Goal: Task Accomplishment & Management: Use online tool/utility

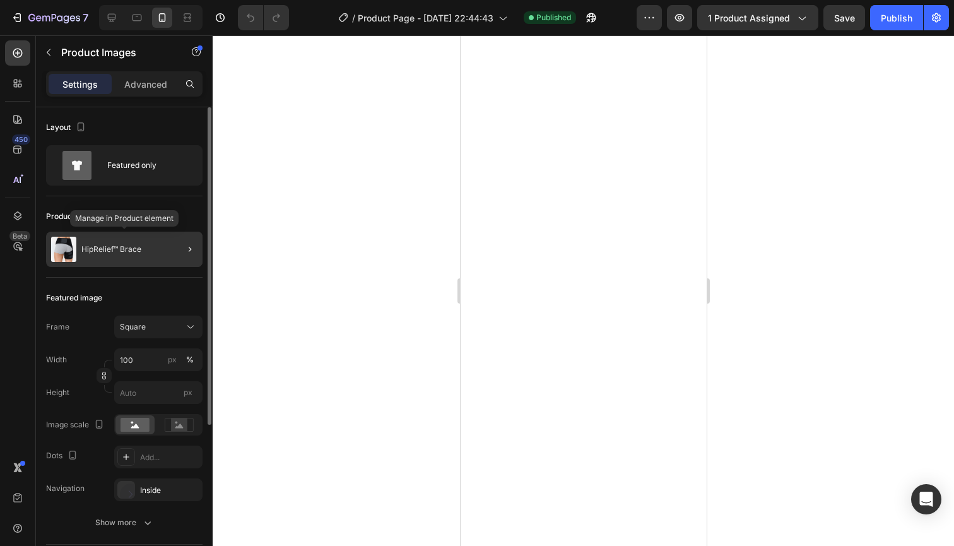
click at [164, 249] on div "HipRelief™ Brace" at bounding box center [124, 249] width 156 height 35
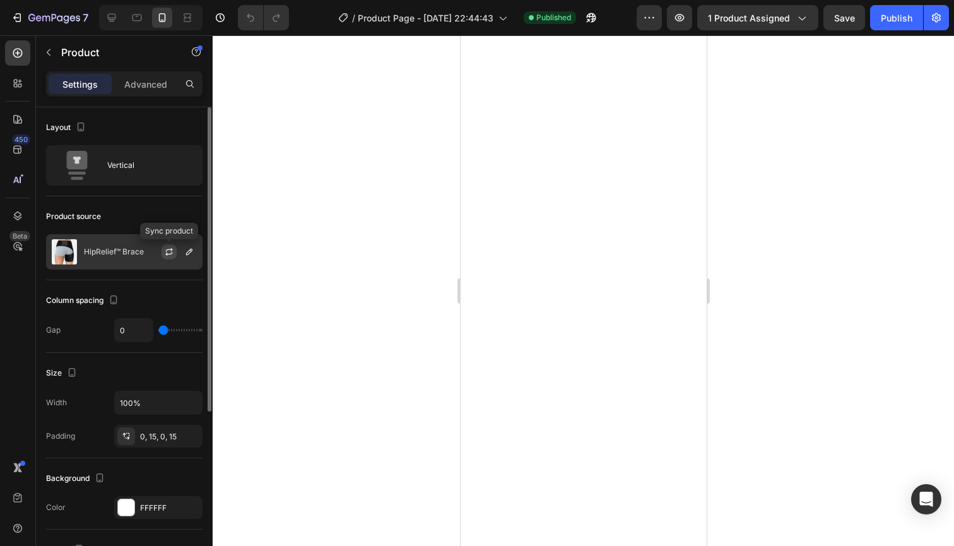
click at [164, 250] on icon "button" at bounding box center [169, 252] width 10 height 10
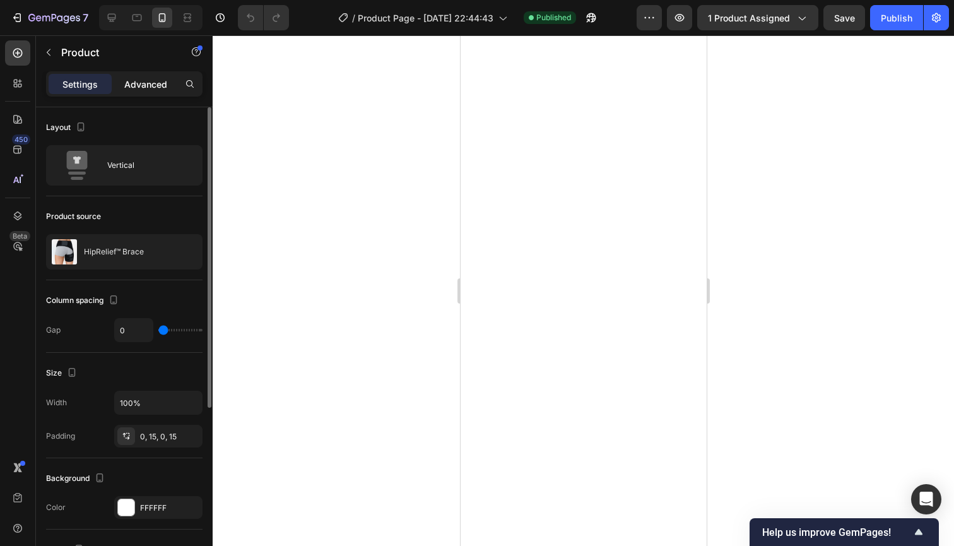
click at [158, 83] on p "Advanced" at bounding box center [145, 84] width 43 height 13
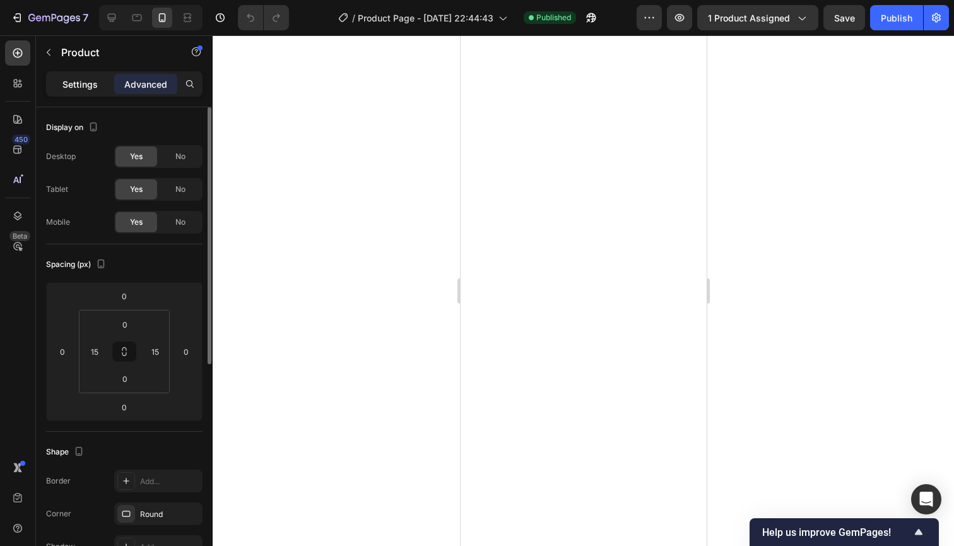
click at [82, 81] on p "Settings" at bounding box center [79, 84] width 35 height 13
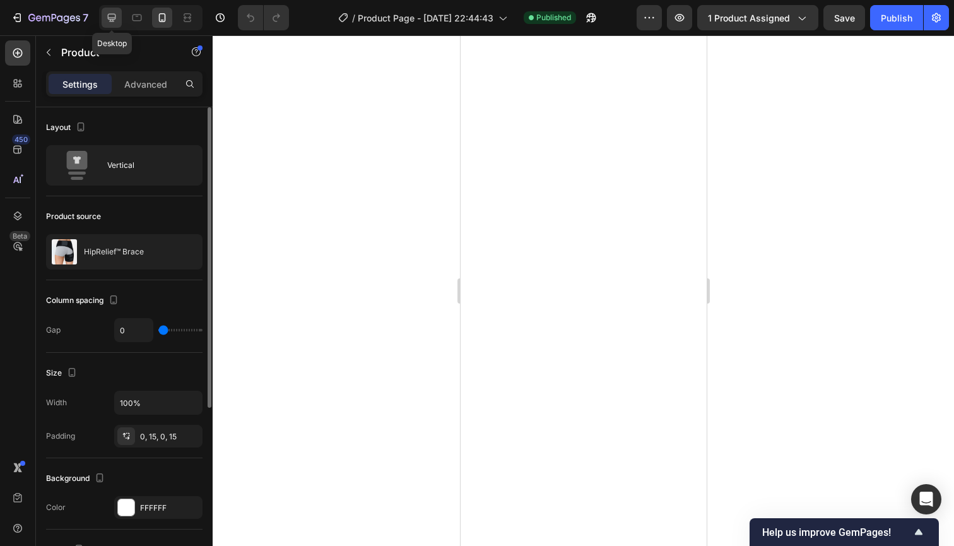
click at [115, 15] on icon at bounding box center [112, 18] width 8 height 8
type input "30"
type input "1200"
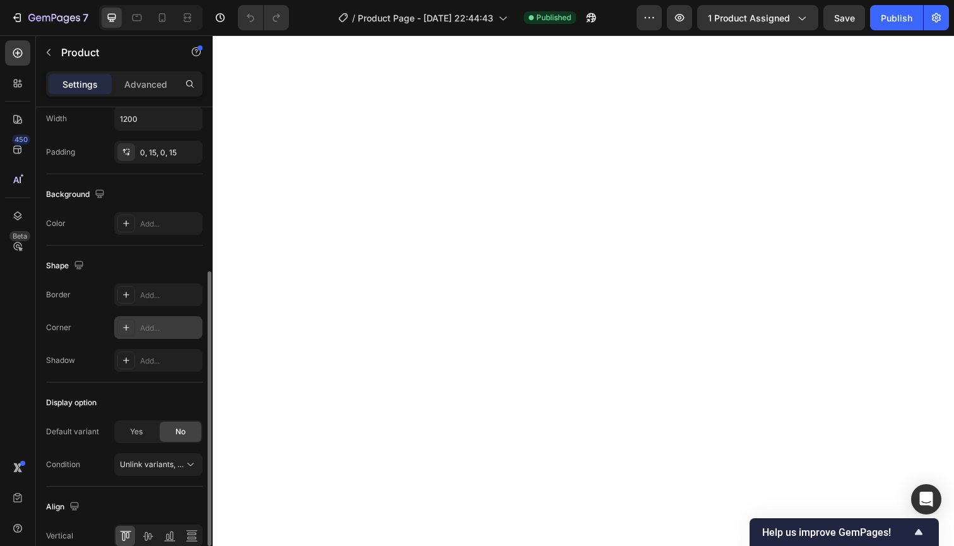
scroll to position [290, 0]
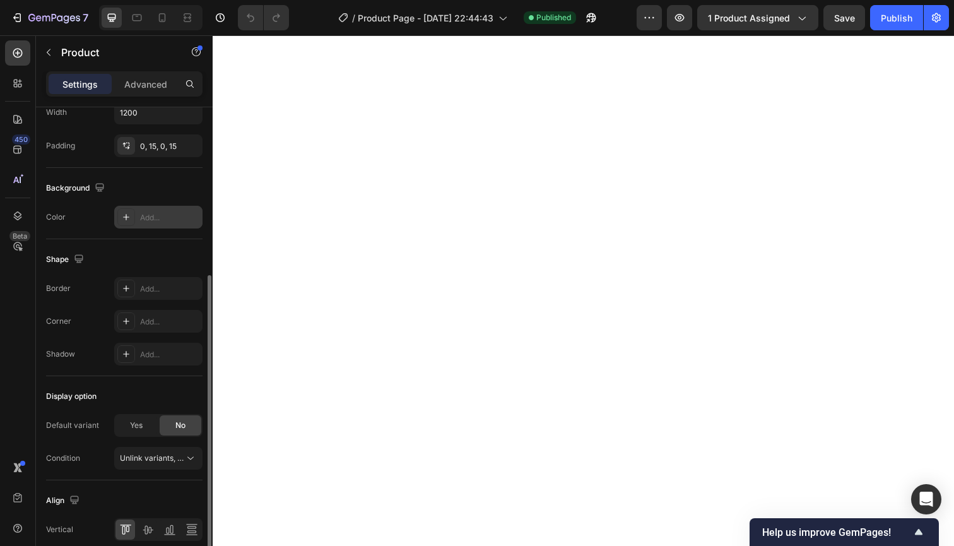
click at [166, 210] on div "Add..." at bounding box center [158, 217] width 88 height 23
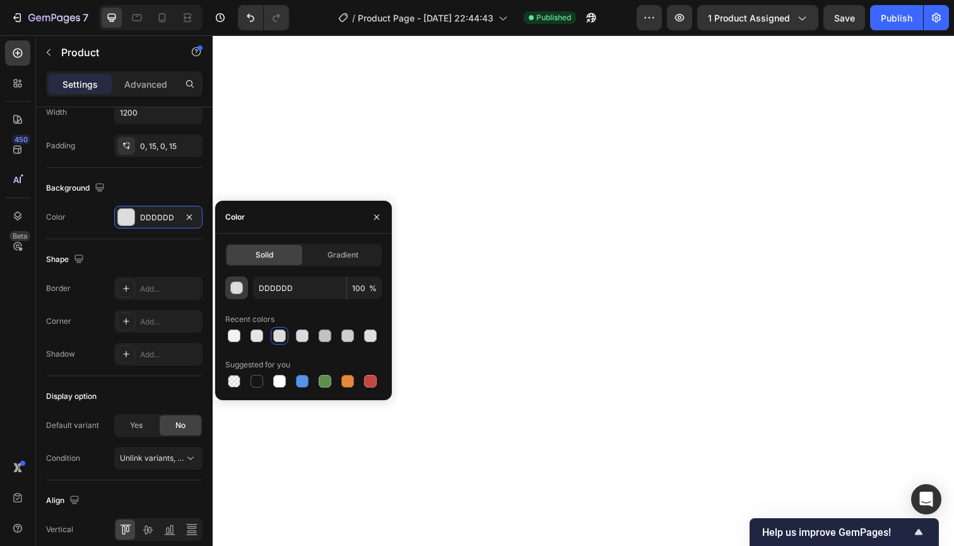
click at [239, 286] on div "button" at bounding box center [237, 288] width 13 height 13
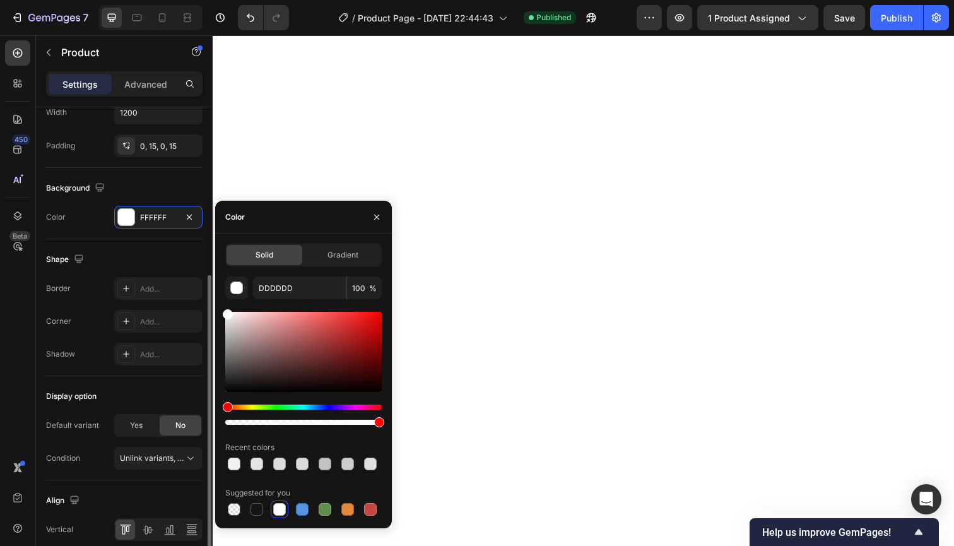
type input "FFFFFF"
drag, startPoint x: 227, startPoint y: 324, endPoint x: 190, endPoint y: 232, distance: 99.3
click at [190, 232] on div "450 Beta Sections(18) Elements(84) Section Element Hero Section Product Detail …" at bounding box center [106, 290] width 213 height 510
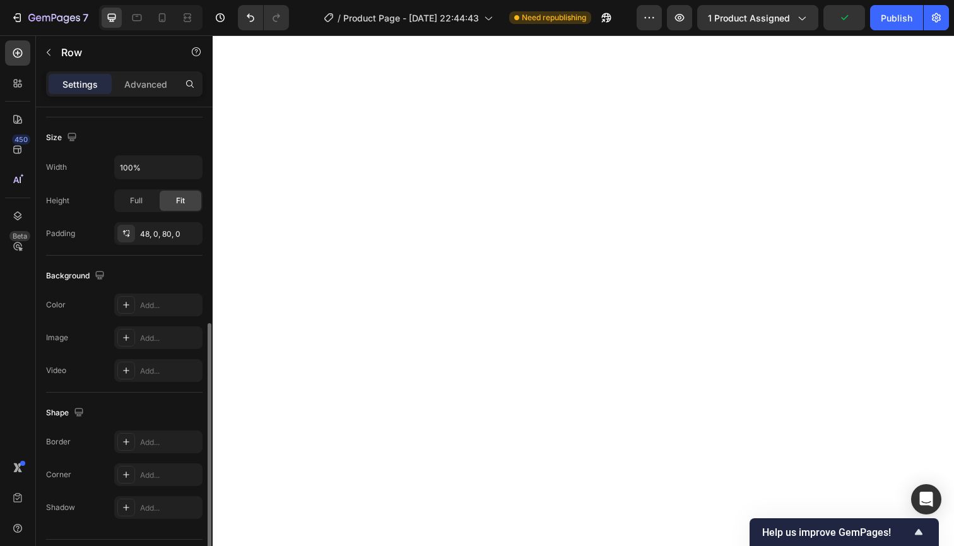
scroll to position [295, 0]
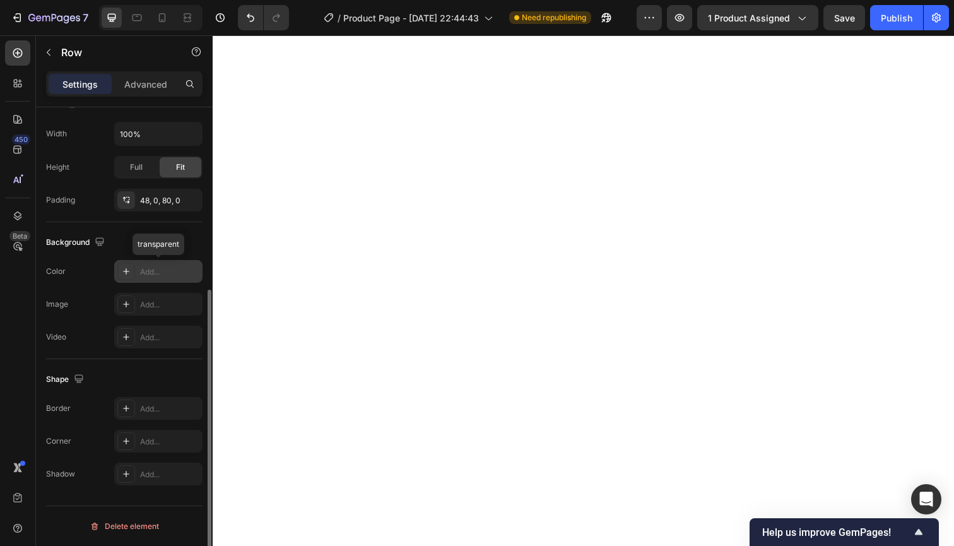
click at [151, 271] on div "Add..." at bounding box center [169, 271] width 59 height 11
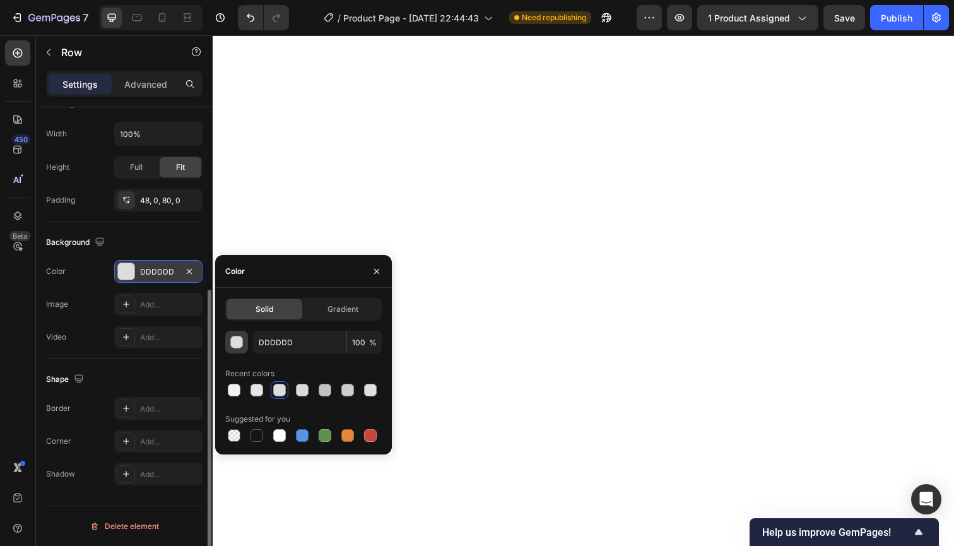
click at [240, 342] on div "button" at bounding box center [237, 342] width 13 height 13
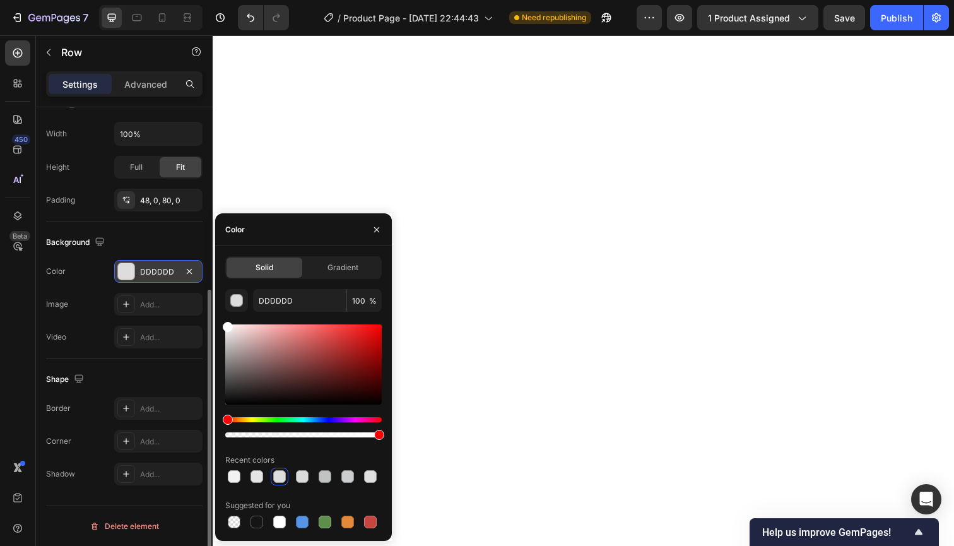
drag, startPoint x: 230, startPoint y: 337, endPoint x: 200, endPoint y: 275, distance: 68.6
click at [200, 275] on div "450 Beta Sections(18) Elements(84) Section Element Hero Section Product Detail …" at bounding box center [106, 290] width 213 height 510
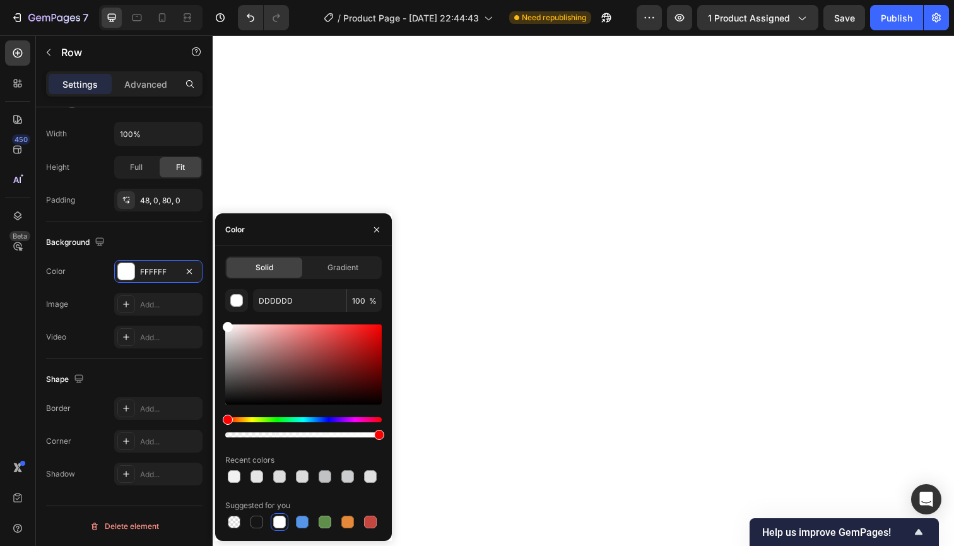
type input "FFFFFF"
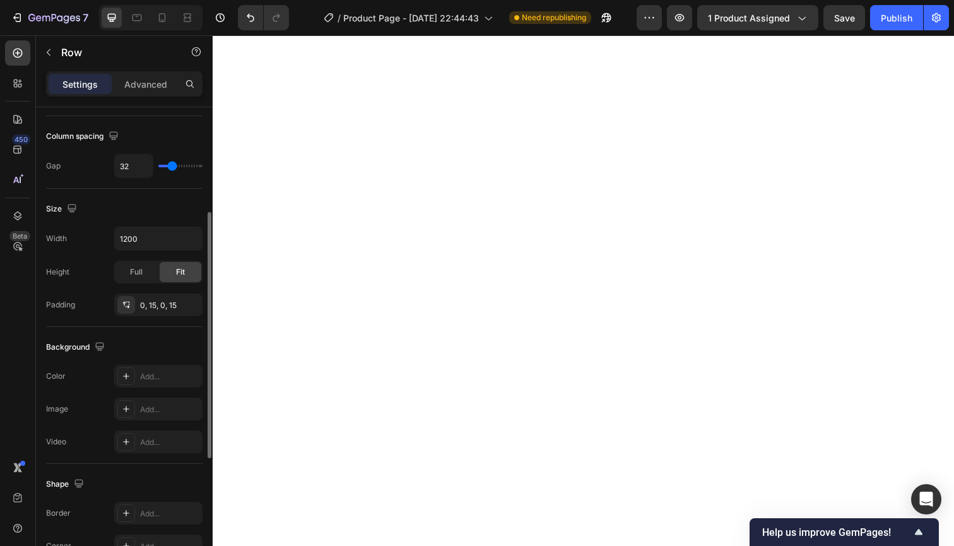
scroll to position [439, 0]
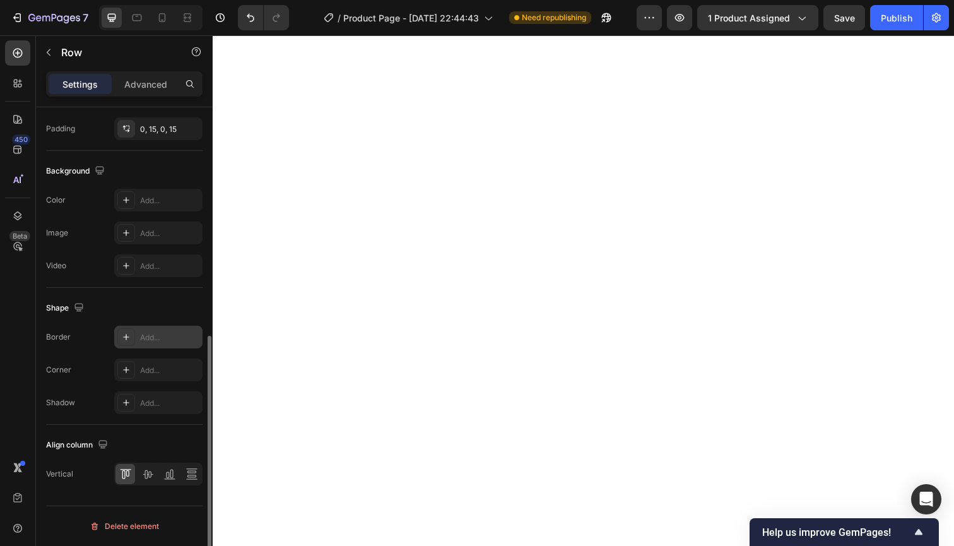
click at [158, 340] on div "Add..." at bounding box center [169, 337] width 59 height 11
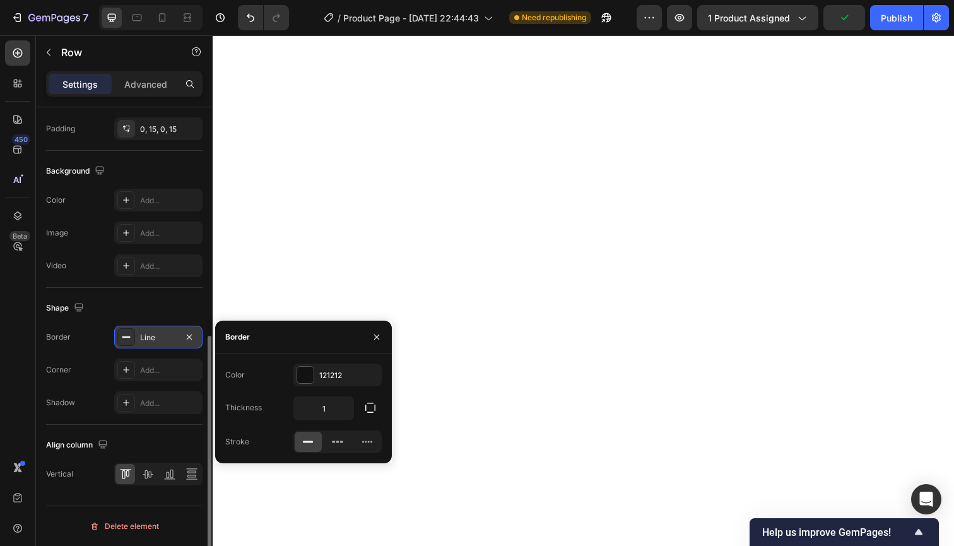
click at [153, 333] on div "Line" at bounding box center [158, 337] width 37 height 11
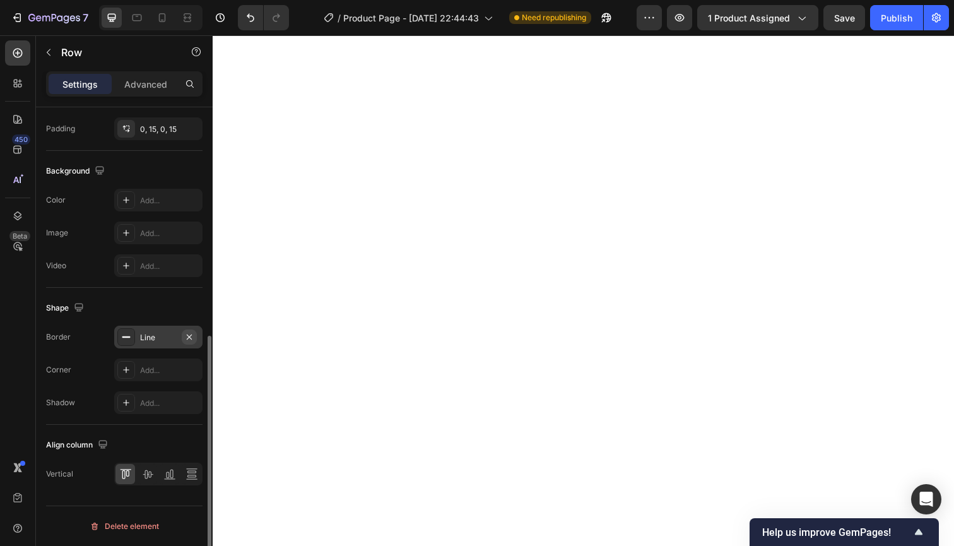
click at [187, 338] on icon "button" at bounding box center [189, 337] width 10 height 10
click at [165, 198] on div "Add..." at bounding box center [169, 200] width 59 height 11
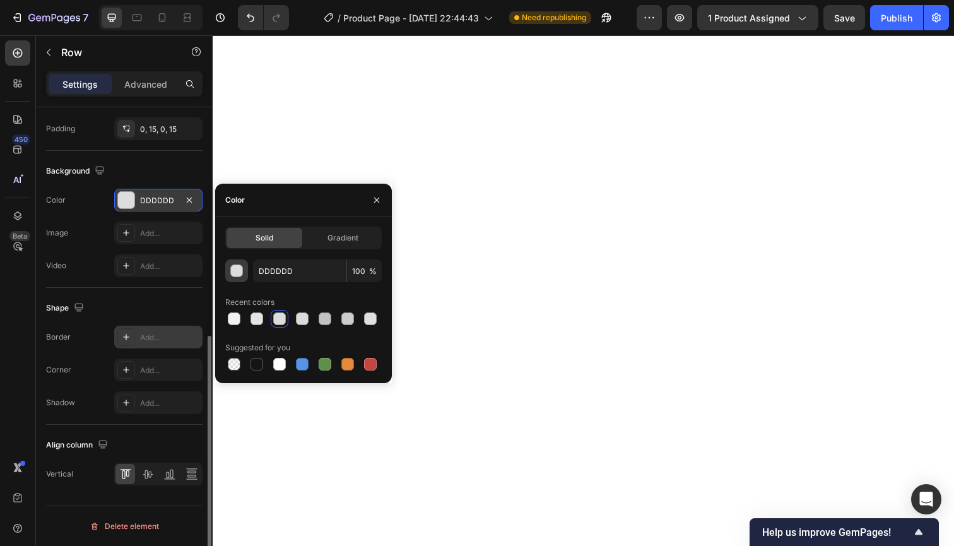
click at [234, 264] on div "button" at bounding box center [236, 270] width 13 height 13
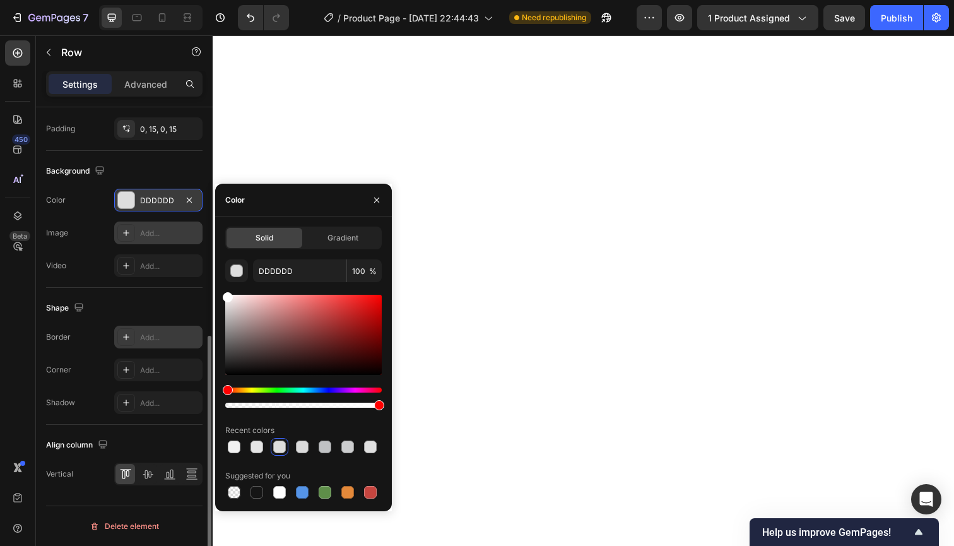
drag, startPoint x: 227, startPoint y: 306, endPoint x: 181, endPoint y: 242, distance: 79.1
click at [181, 242] on div "450 Beta Sections(18) Elements(84) Section Element Hero Section Product Detail …" at bounding box center [106, 290] width 213 height 510
type input "FFFFFF"
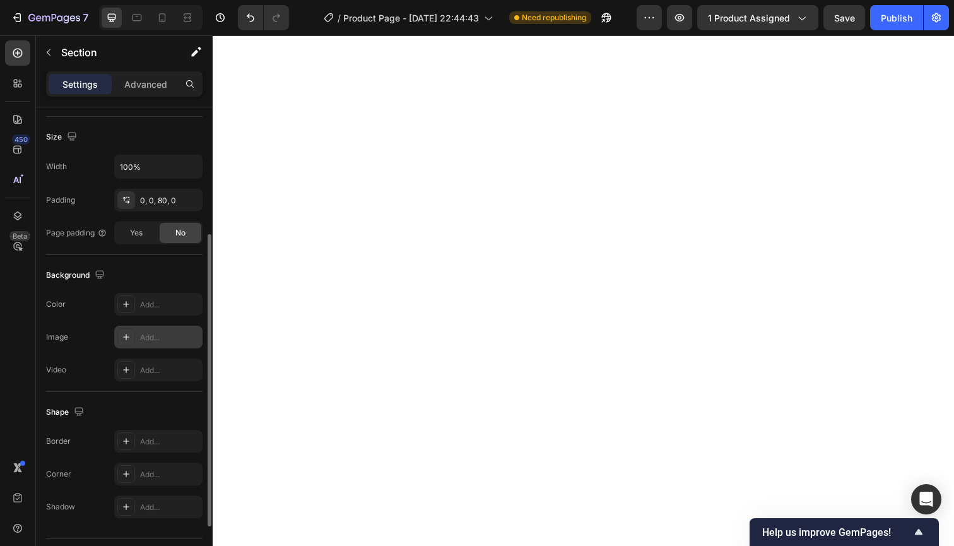
scroll to position [275, 0]
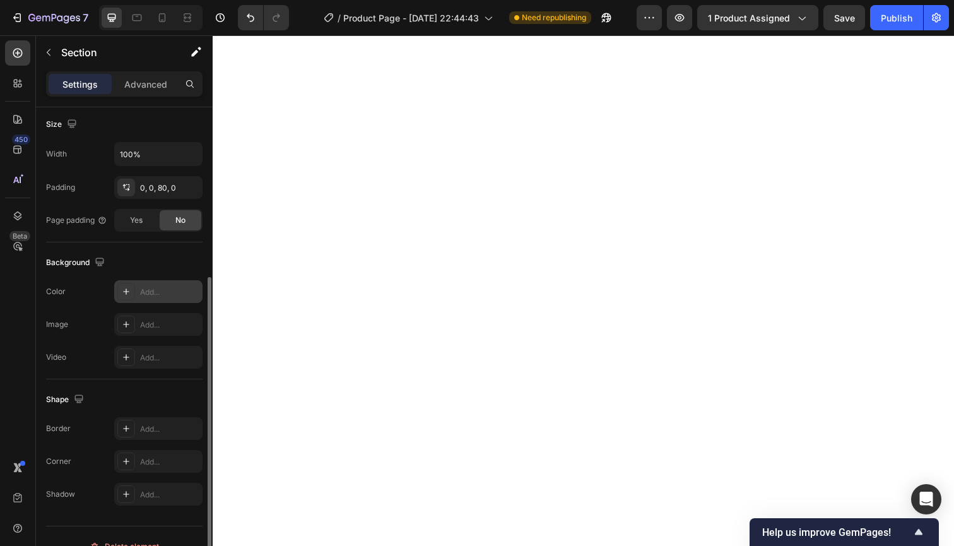
click at [157, 282] on div "Add..." at bounding box center [158, 291] width 88 height 23
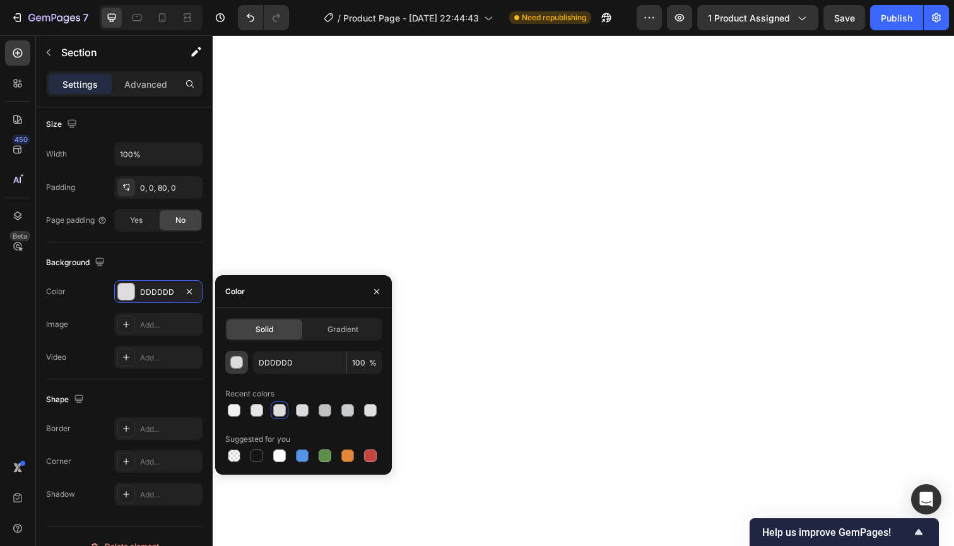
click at [233, 367] on div "button" at bounding box center [237, 362] width 13 height 13
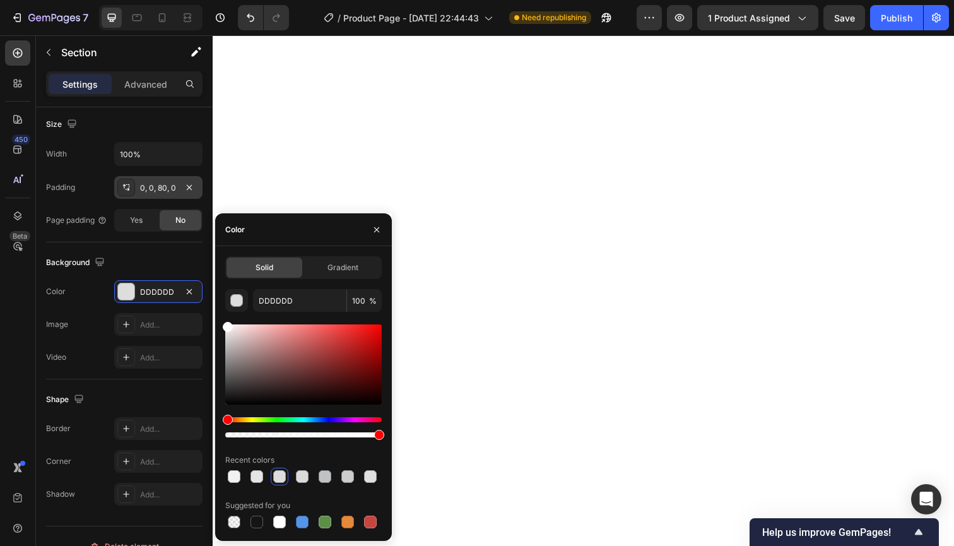
drag, startPoint x: 226, startPoint y: 338, endPoint x: 165, endPoint y: 187, distance: 162.7
click at [165, 187] on div "450 Beta Sections(18) Elements(84) Section Element Hero Section Product Detail …" at bounding box center [106, 290] width 213 height 510
type input "FFFFFF"
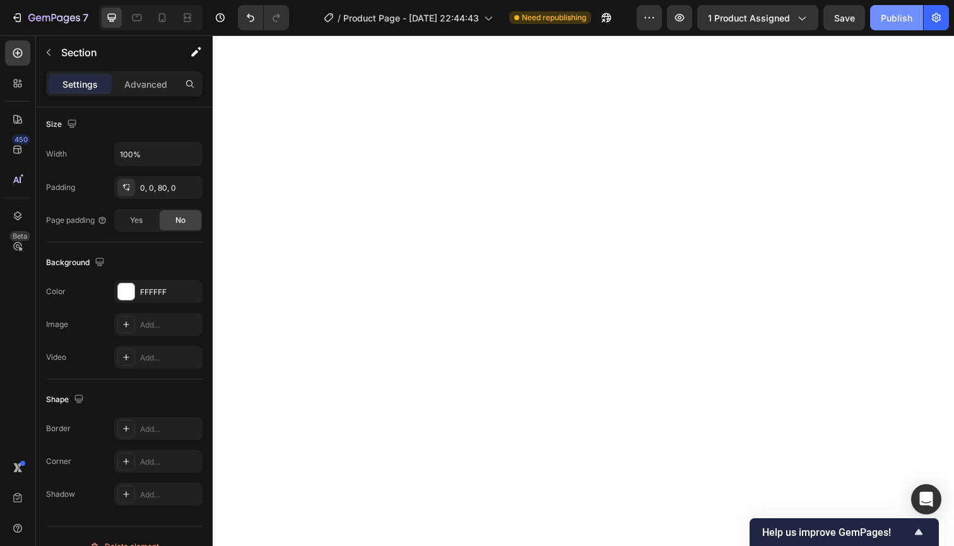
click at [899, 17] on div "Publish" at bounding box center [897, 17] width 32 height 13
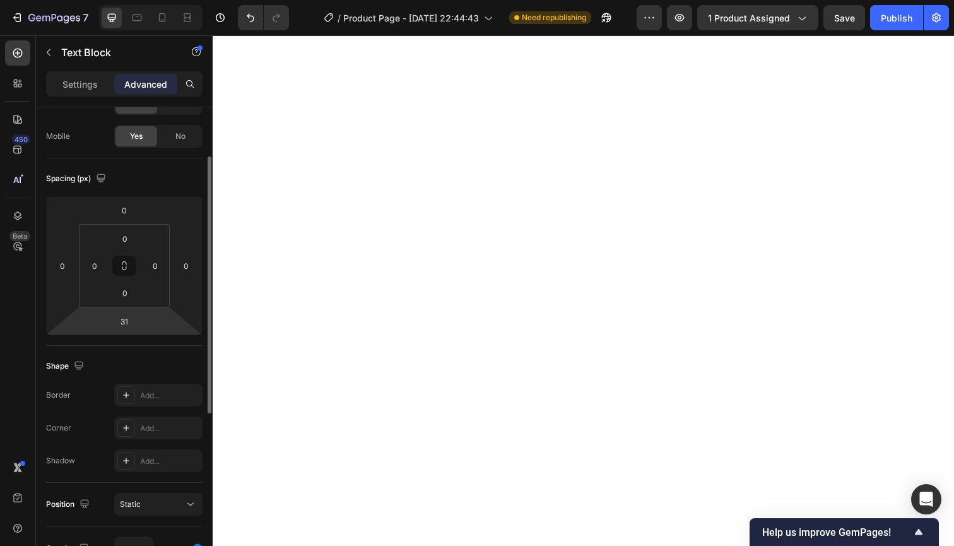
scroll to position [88, 0]
click at [143, 0] on html "7 / Product Page - [DATE] 22:44:43 Need republishing Preview 1 product assigned…" at bounding box center [477, 0] width 954 height 0
type input "0"
click at [119, 295] on input "0" at bounding box center [124, 290] width 25 height 19
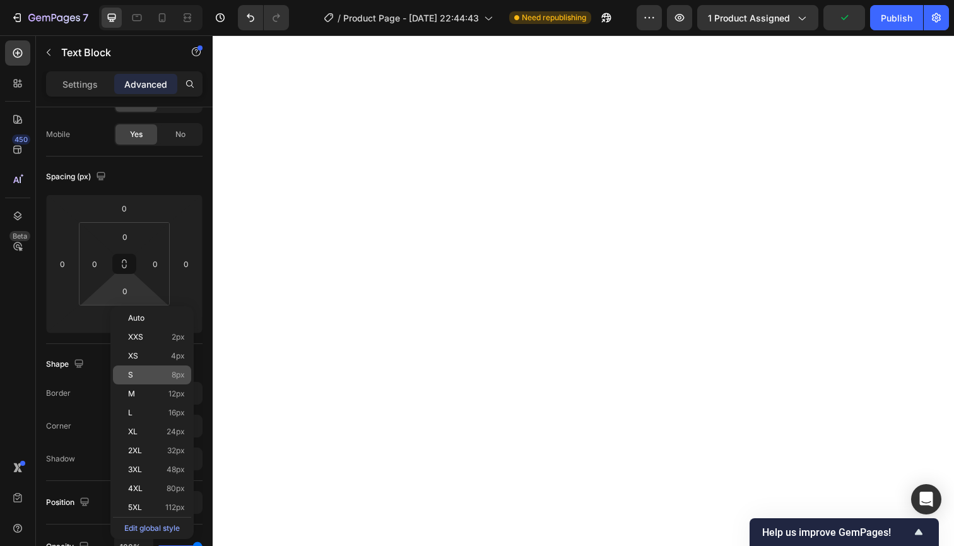
click at [160, 371] on p "S 8px" at bounding box center [156, 374] width 57 height 9
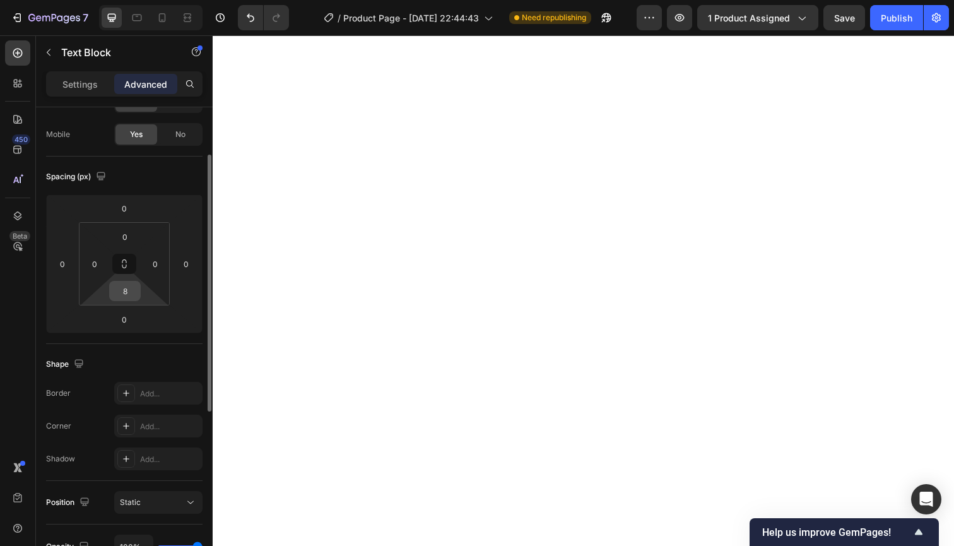
click at [138, 295] on div "8" at bounding box center [125, 291] width 32 height 20
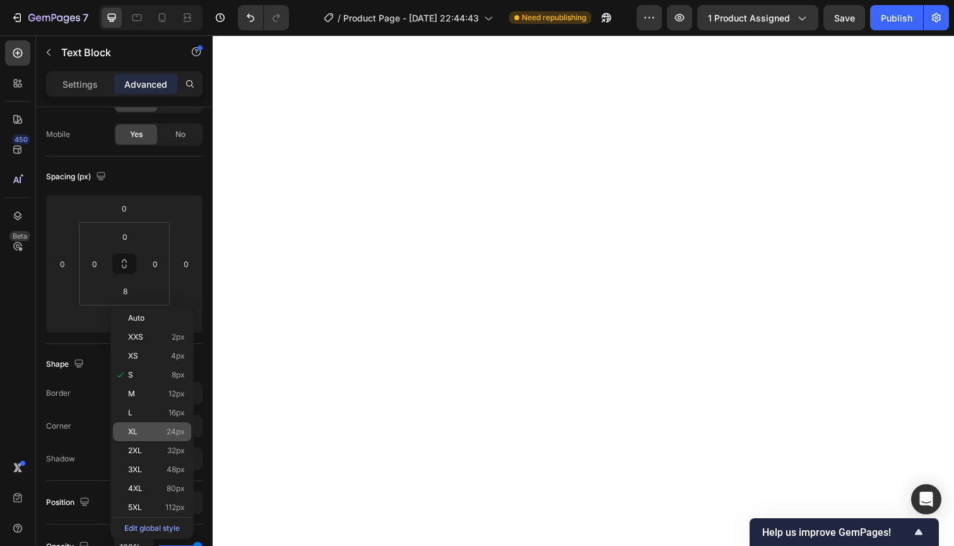
click at [173, 430] on span "24px" at bounding box center [176, 431] width 18 height 9
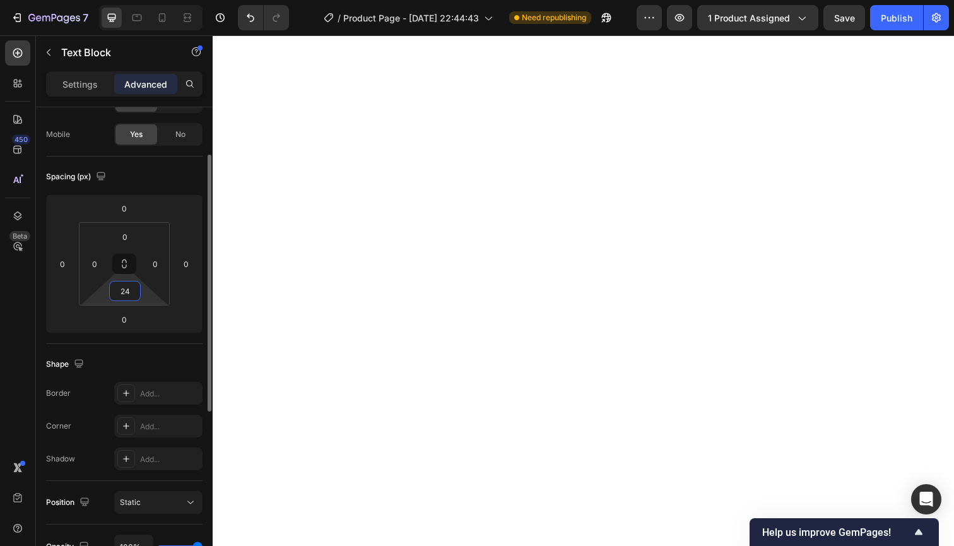
click at [120, 281] on input "24" at bounding box center [124, 290] width 25 height 19
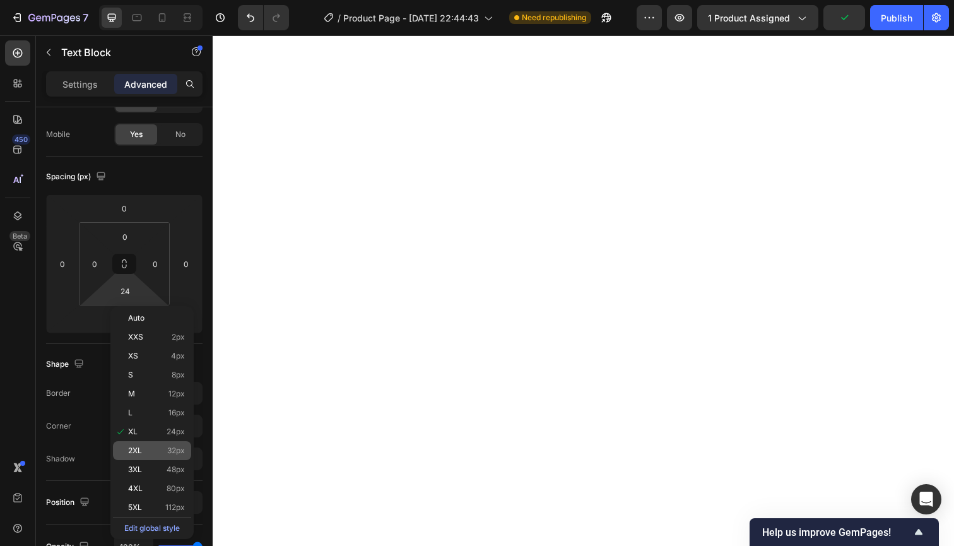
click at [170, 450] on span "32px" at bounding box center [176, 450] width 18 height 9
type input "32"
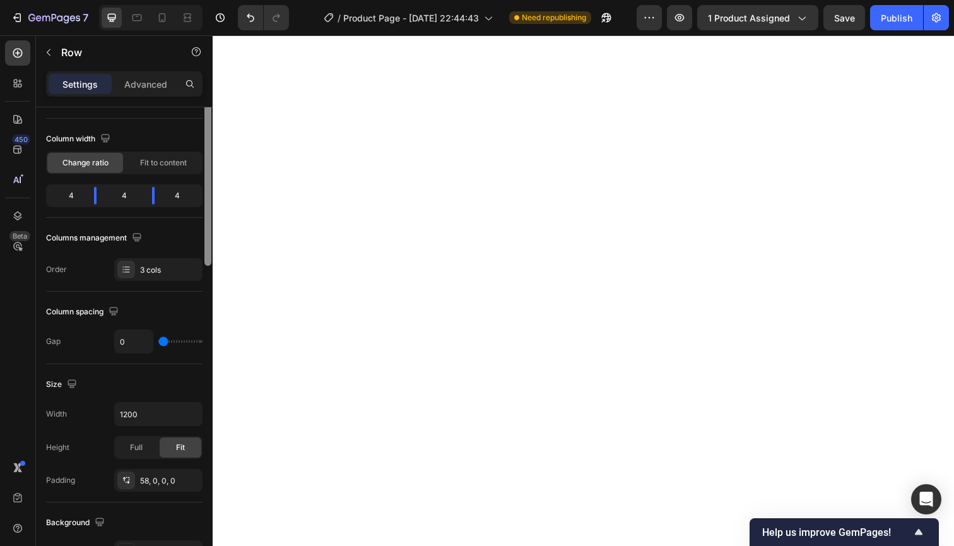
scroll to position [0, 0]
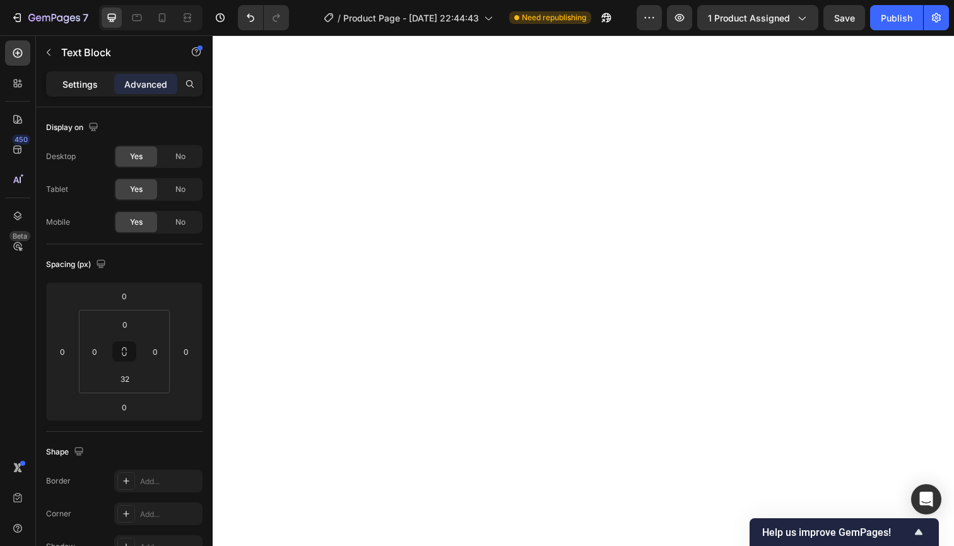
click at [76, 75] on div "Settings" at bounding box center [80, 84] width 63 height 20
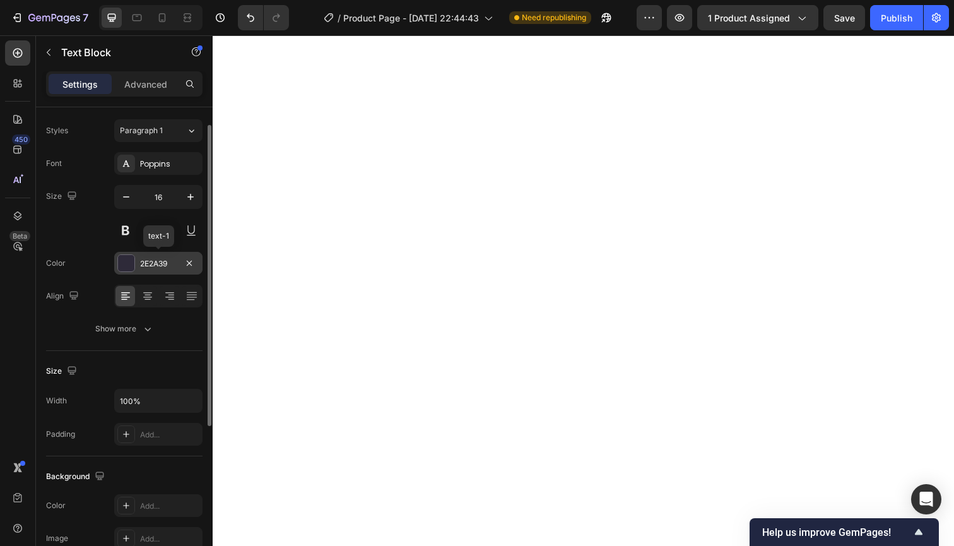
scroll to position [31, 0]
click at [167, 196] on input "16" at bounding box center [159, 194] width 42 height 23
click at [185, 196] on icon "button" at bounding box center [190, 194] width 13 height 13
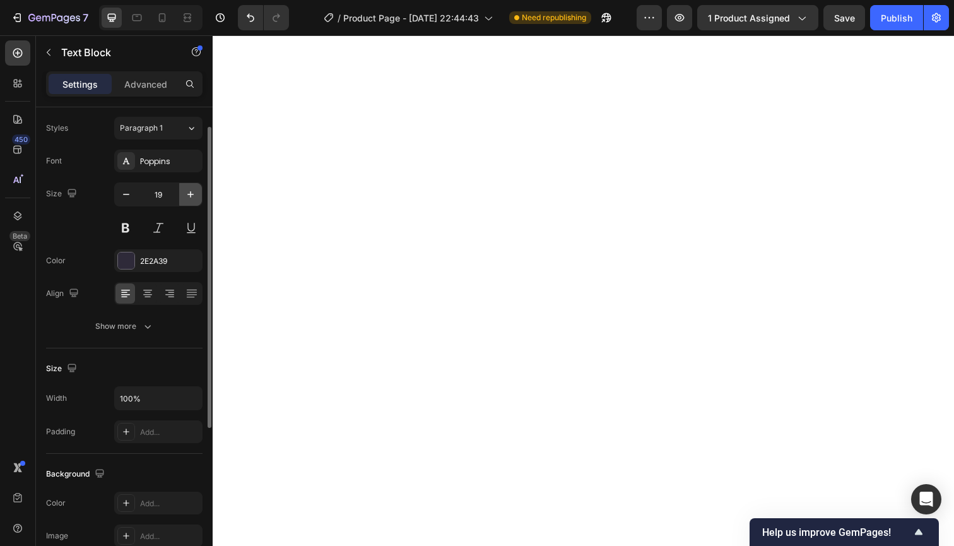
click at [185, 196] on icon "button" at bounding box center [190, 194] width 13 height 13
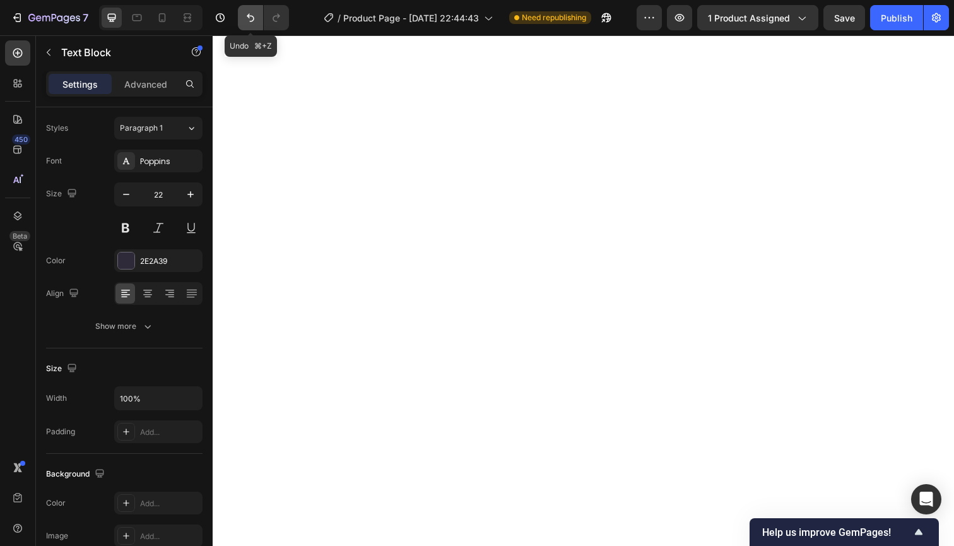
click at [252, 15] on icon "Undo/Redo" at bounding box center [250, 17] width 13 height 13
click at [251, 15] on icon "Undo/Redo" at bounding box center [250, 17] width 13 height 13
click at [252, 15] on icon "Undo/Redo" at bounding box center [250, 17] width 13 height 13
click at [253, 16] on icon "Undo/Redo" at bounding box center [250, 17] width 13 height 13
click at [252, 16] on icon "Undo/Redo" at bounding box center [251, 18] width 8 height 8
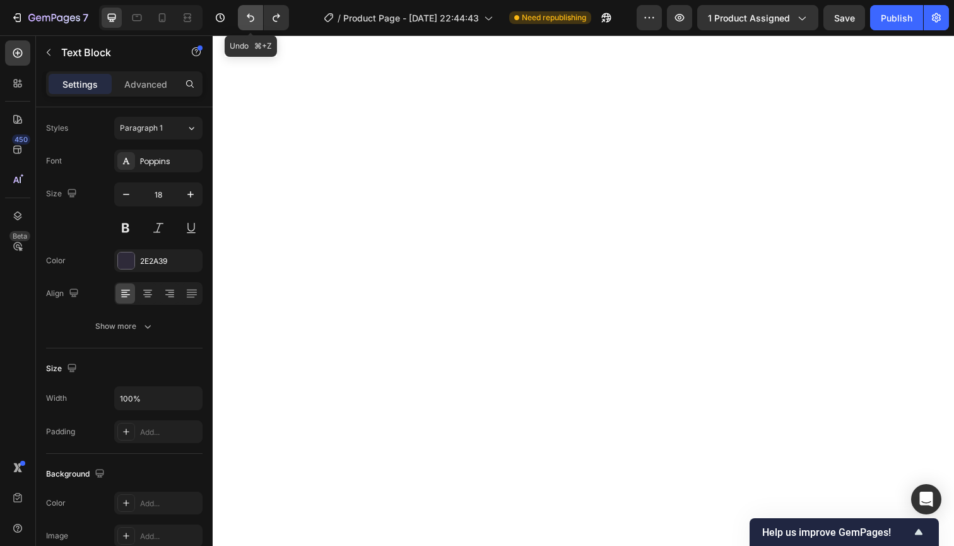
click at [252, 16] on icon "Undo/Redo" at bounding box center [251, 18] width 8 height 8
click at [251, 16] on icon "Undo/Redo" at bounding box center [251, 18] width 8 height 8
type input "16"
click at [251, 18] on icon "Undo/Redo" at bounding box center [250, 17] width 13 height 13
click at [250, 18] on icon "Undo/Redo" at bounding box center [250, 17] width 13 height 13
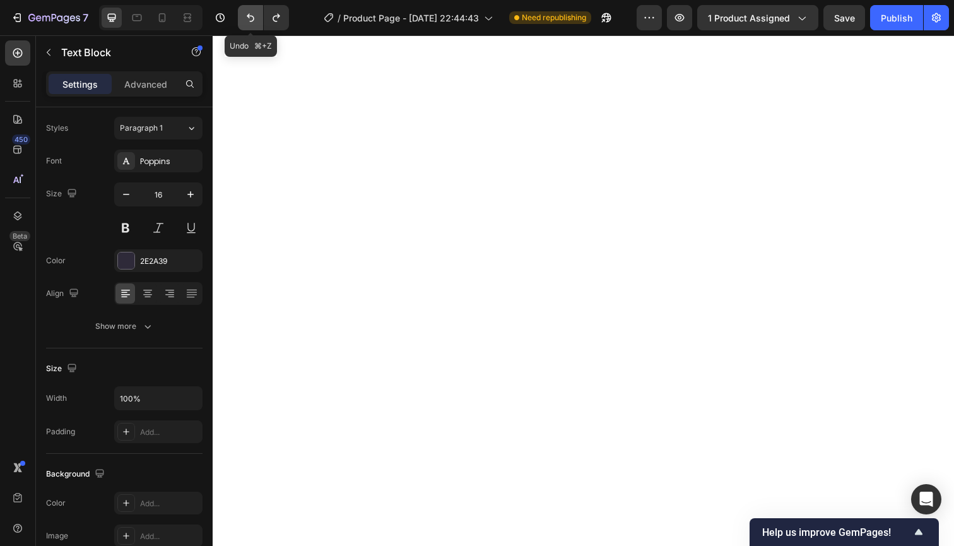
click at [250, 18] on icon "Undo/Redo" at bounding box center [250, 17] width 13 height 13
click at [251, 18] on icon "Undo/Redo" at bounding box center [250, 17] width 13 height 13
click at [250, 18] on icon "Undo/Redo" at bounding box center [250, 17] width 13 height 13
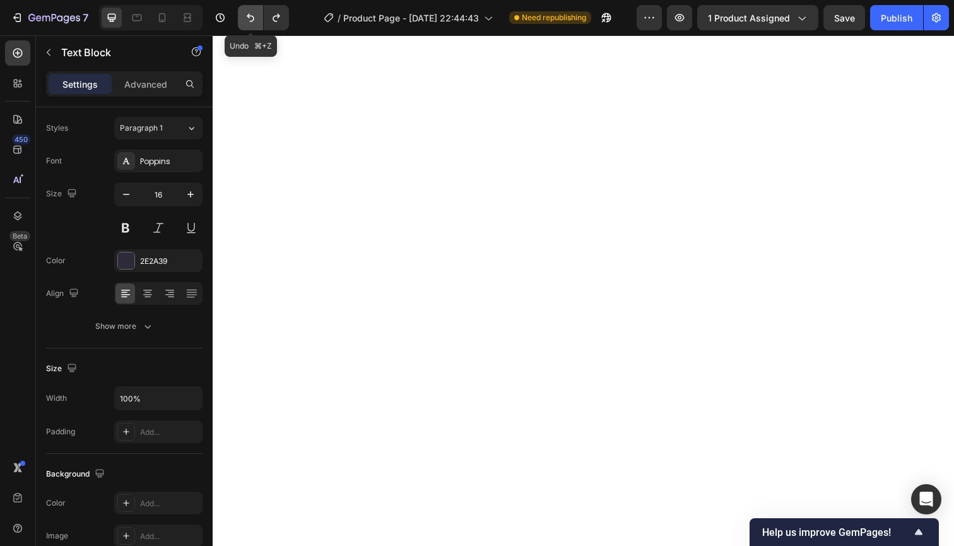
click at [251, 18] on icon "Undo/Redo" at bounding box center [250, 17] width 13 height 13
click at [252, 18] on icon "Undo/Redo" at bounding box center [250, 17] width 13 height 13
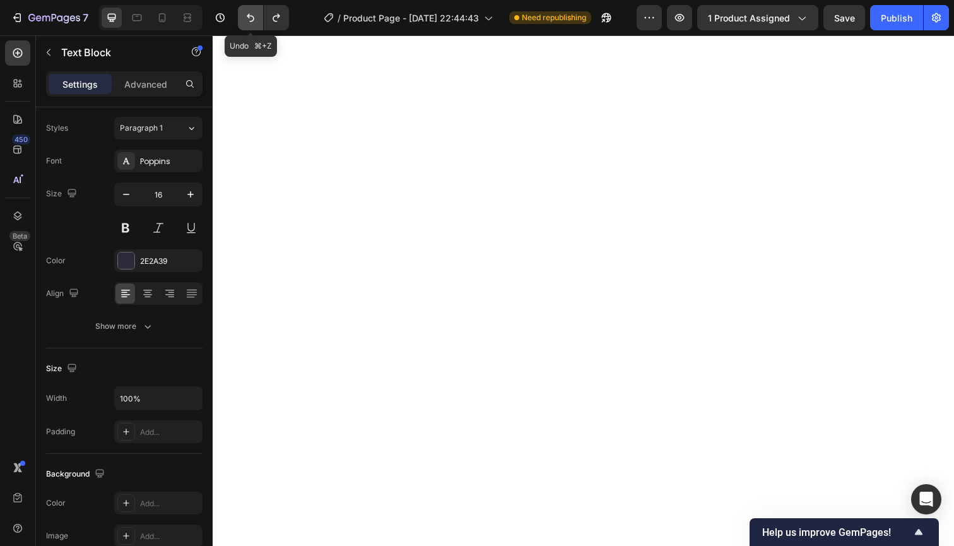
click at [252, 18] on icon "Undo/Redo" at bounding box center [250, 17] width 13 height 13
click at [256, 20] on icon "Undo/Redo" at bounding box center [250, 17] width 13 height 13
click at [255, 20] on icon "Undo/Redo" at bounding box center [250, 17] width 13 height 13
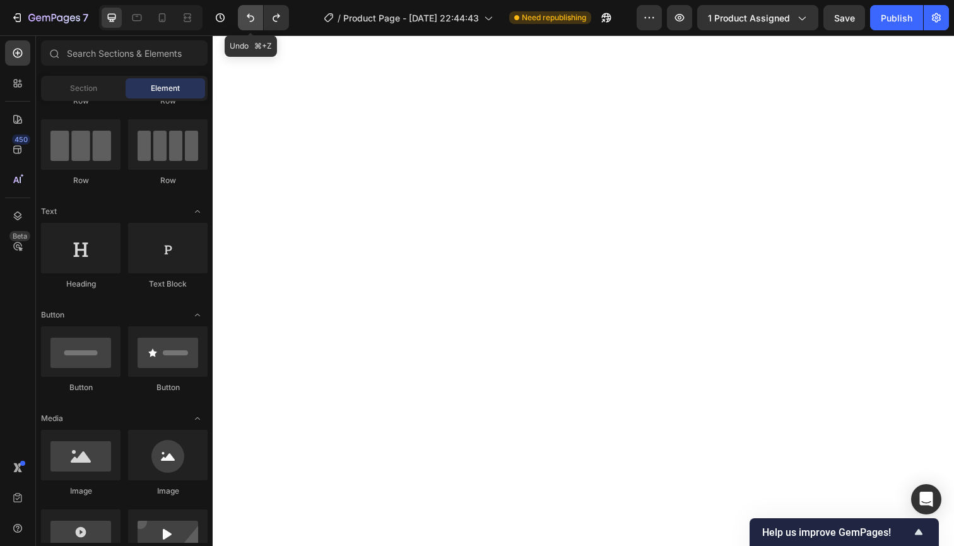
click at [255, 20] on icon "Undo/Redo" at bounding box center [250, 17] width 13 height 13
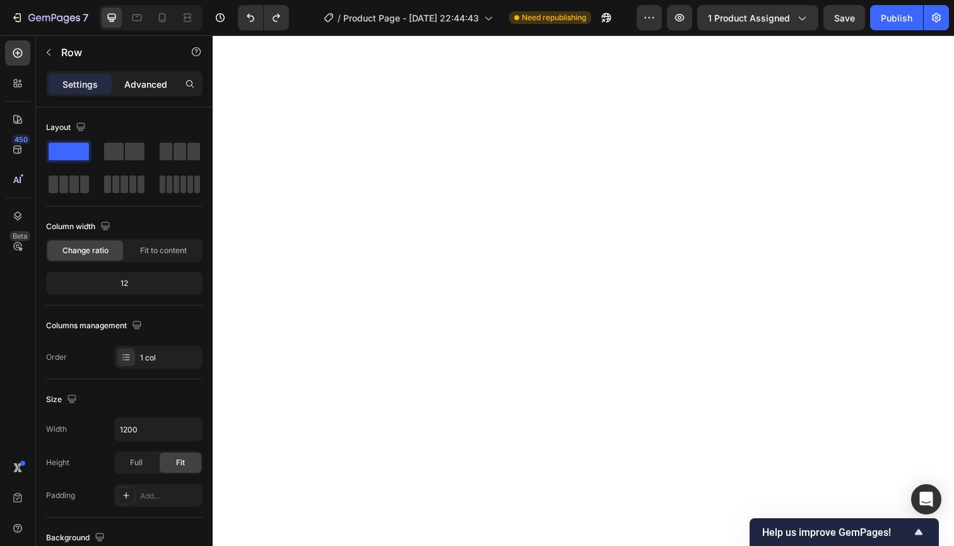
click at [127, 84] on p "Advanced" at bounding box center [145, 84] width 43 height 13
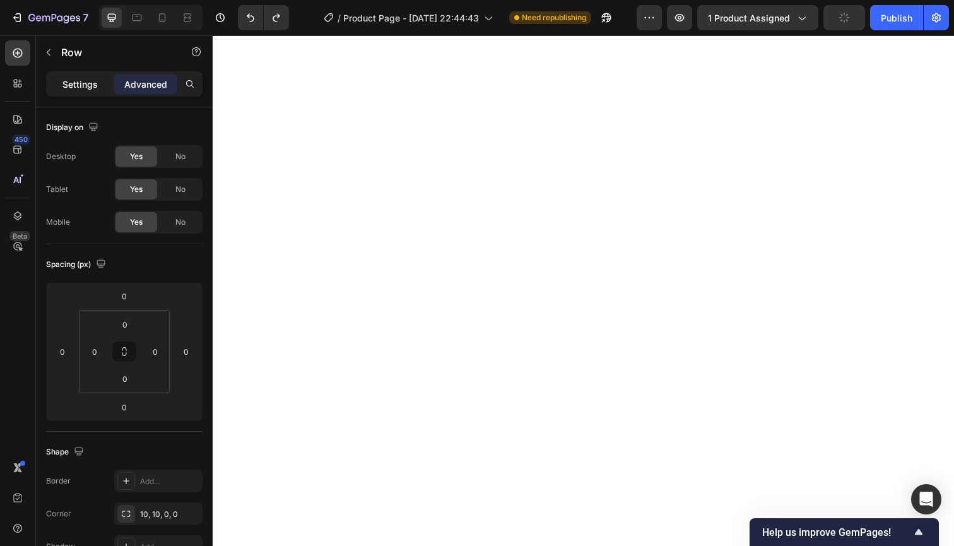
click at [88, 81] on p "Settings" at bounding box center [79, 84] width 35 height 13
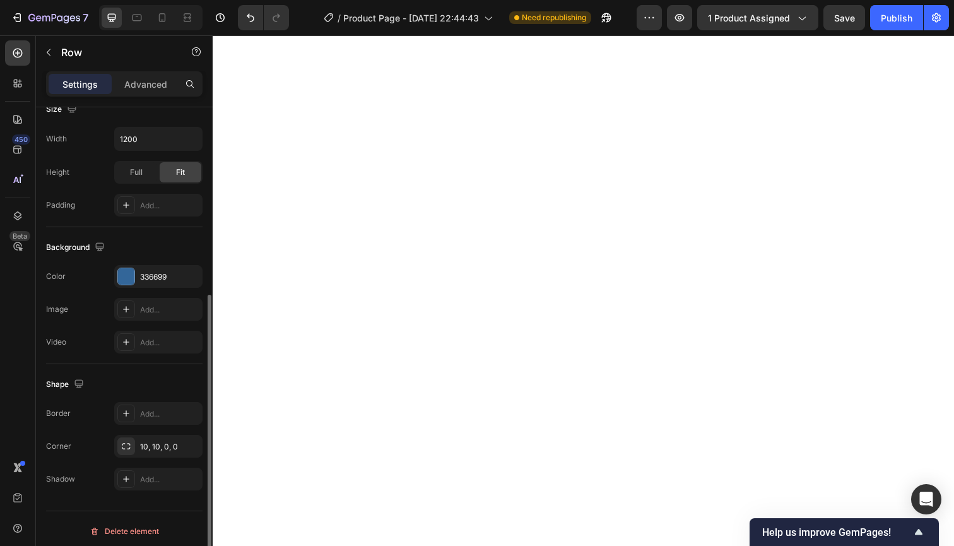
scroll to position [295, 0]
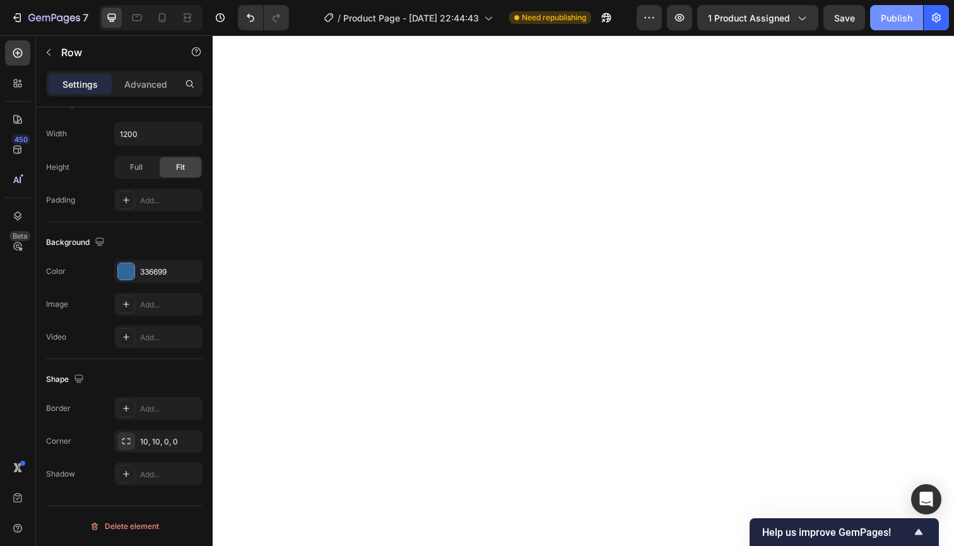
click at [905, 13] on div "Publish" at bounding box center [897, 17] width 32 height 13
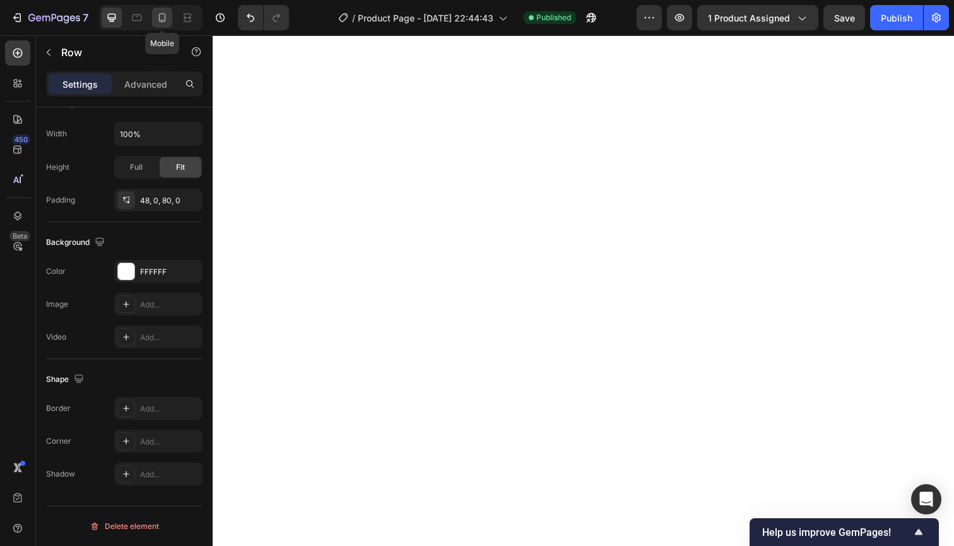
click at [160, 16] on icon at bounding box center [162, 17] width 13 height 13
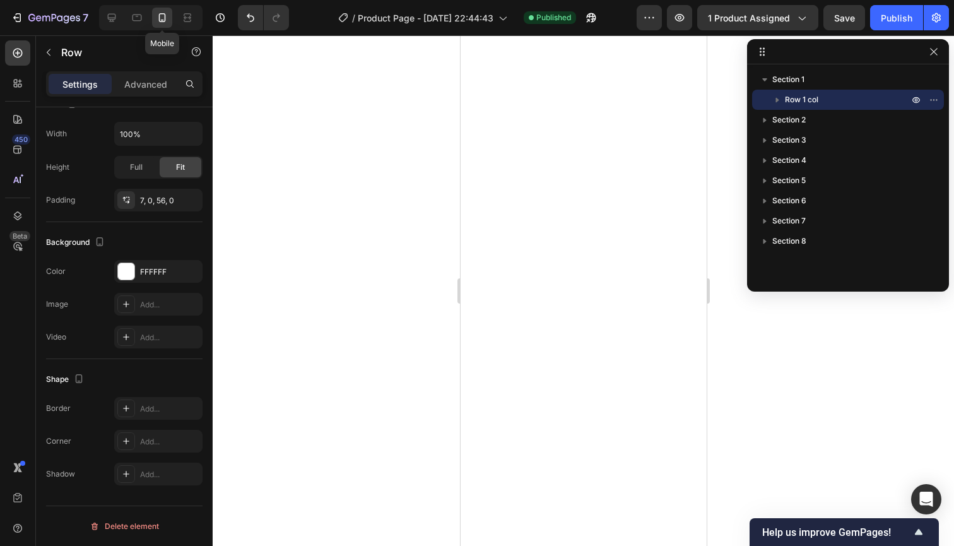
scroll to position [262, 0]
